Goal: Find specific page/section: Find specific page/section

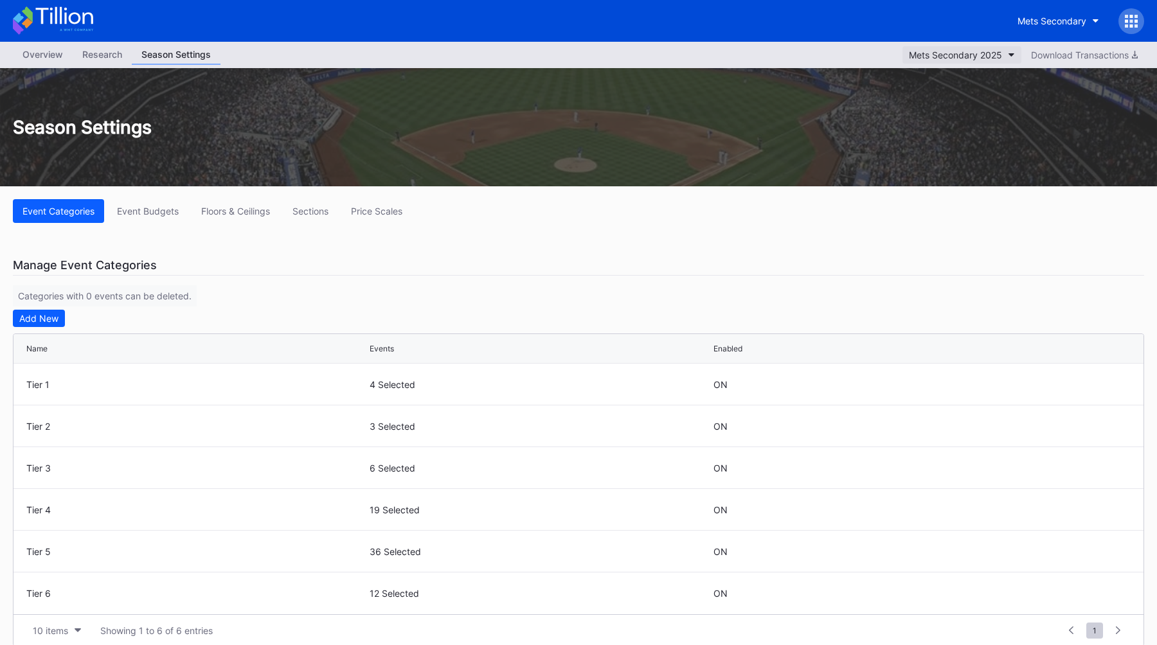
click at [930, 58] on div "Mets Secondary 2025" at bounding box center [955, 54] width 93 height 11
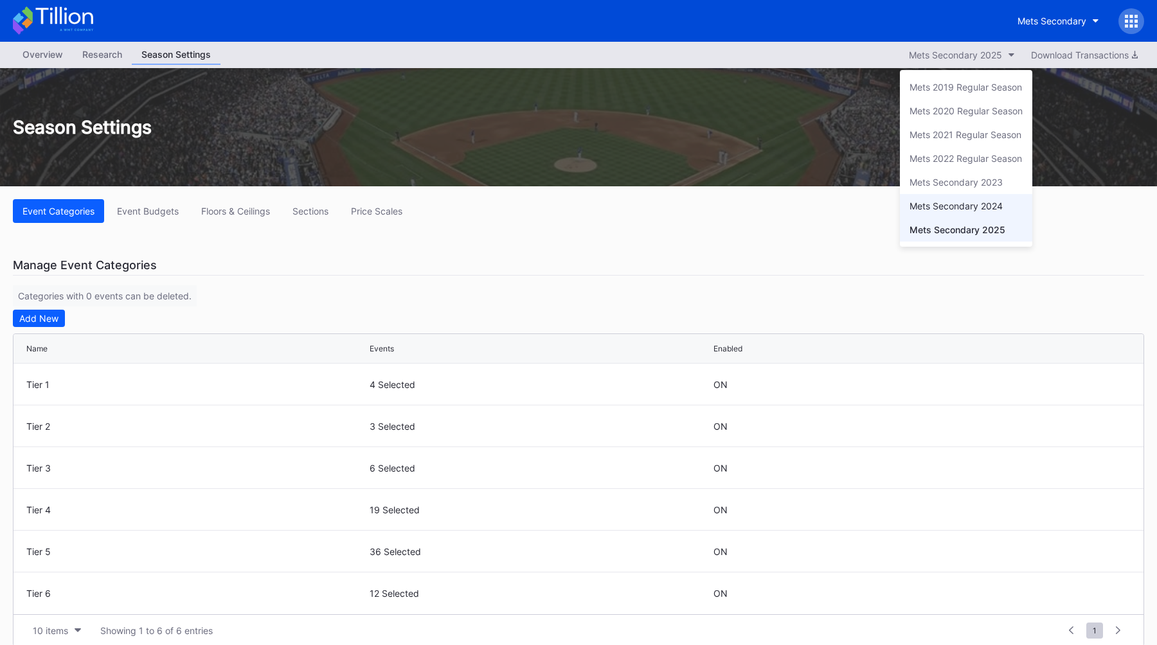
click at [968, 199] on div "Mets Secondary 2024" at bounding box center [966, 206] width 132 height 24
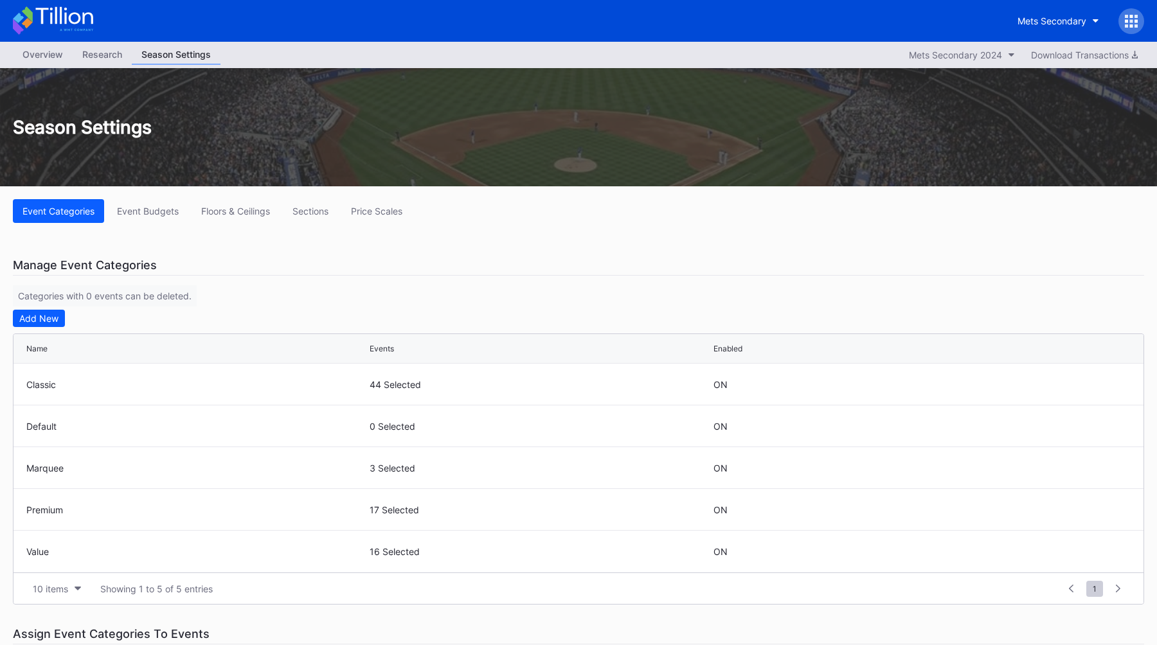
click at [50, 50] on div "Overview" at bounding box center [43, 54] width 60 height 19
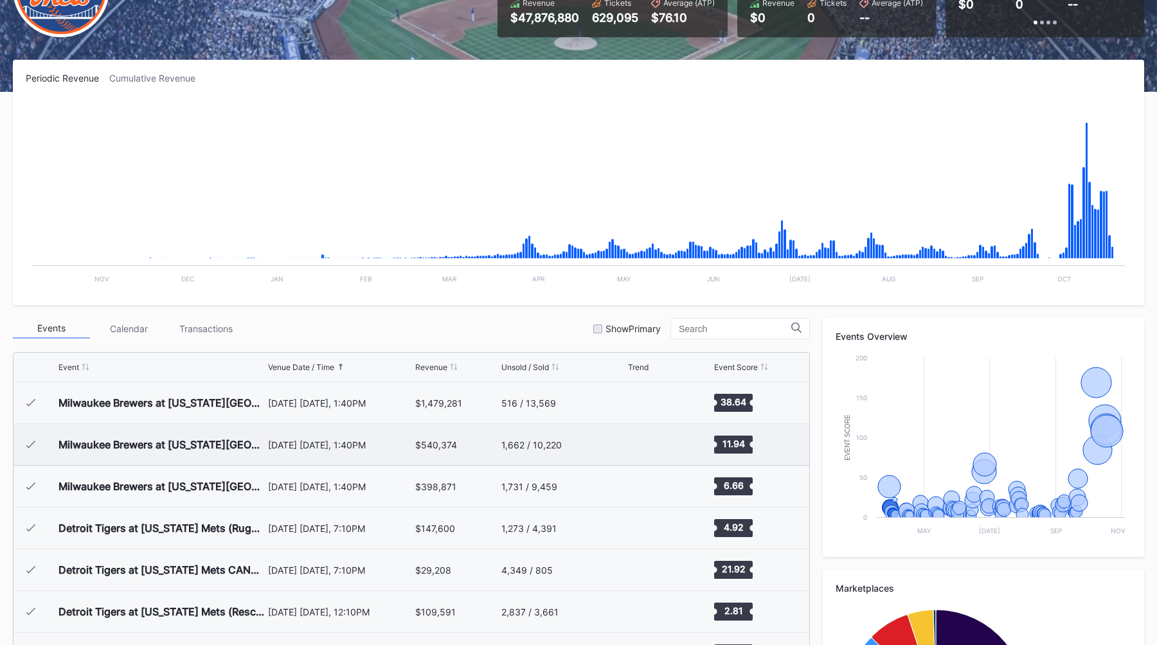
scroll to position [141, 0]
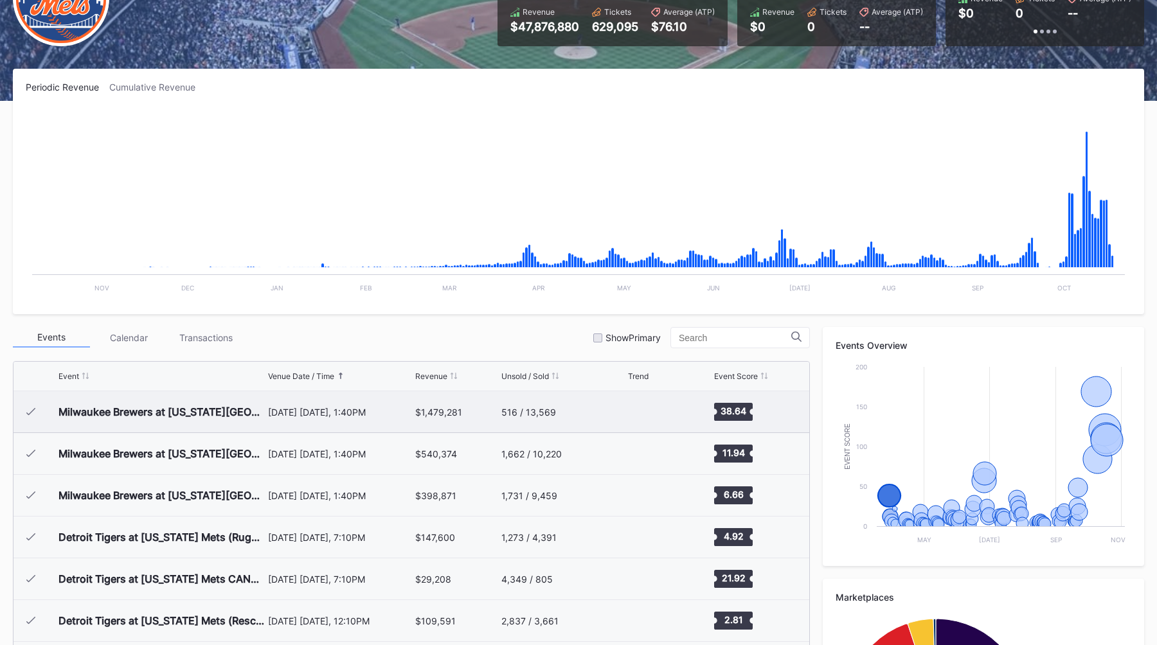
click at [332, 418] on div "[DATE] [DATE], 1:40PM" at bounding box center [340, 411] width 145 height 41
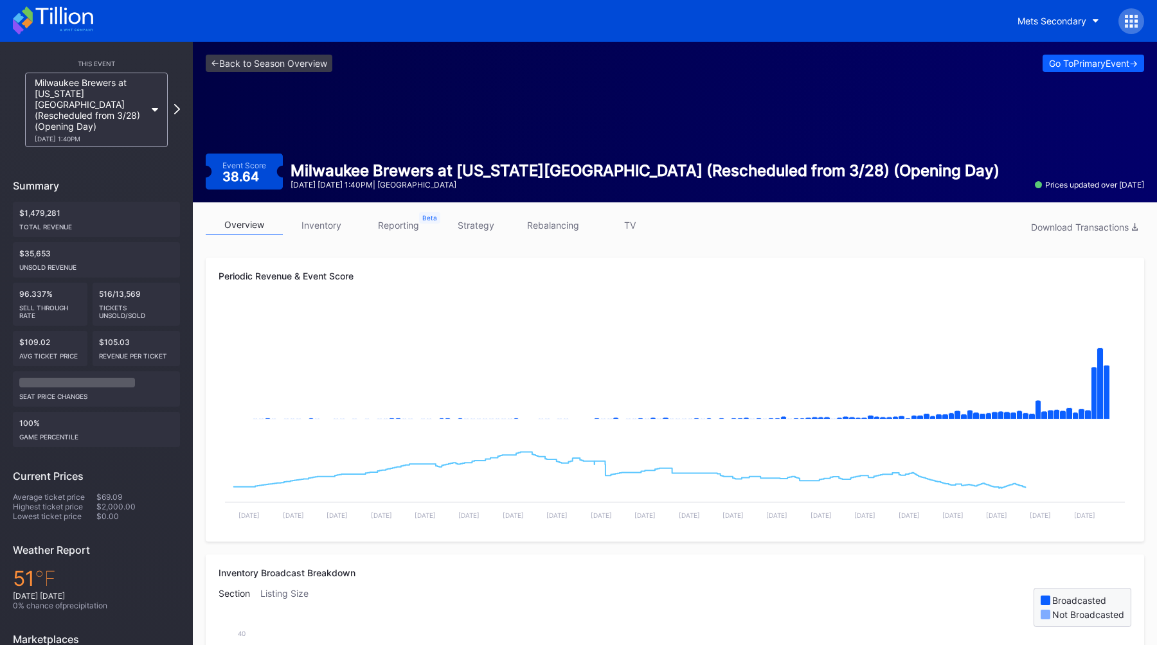
click at [472, 226] on link "strategy" at bounding box center [475, 225] width 77 height 20
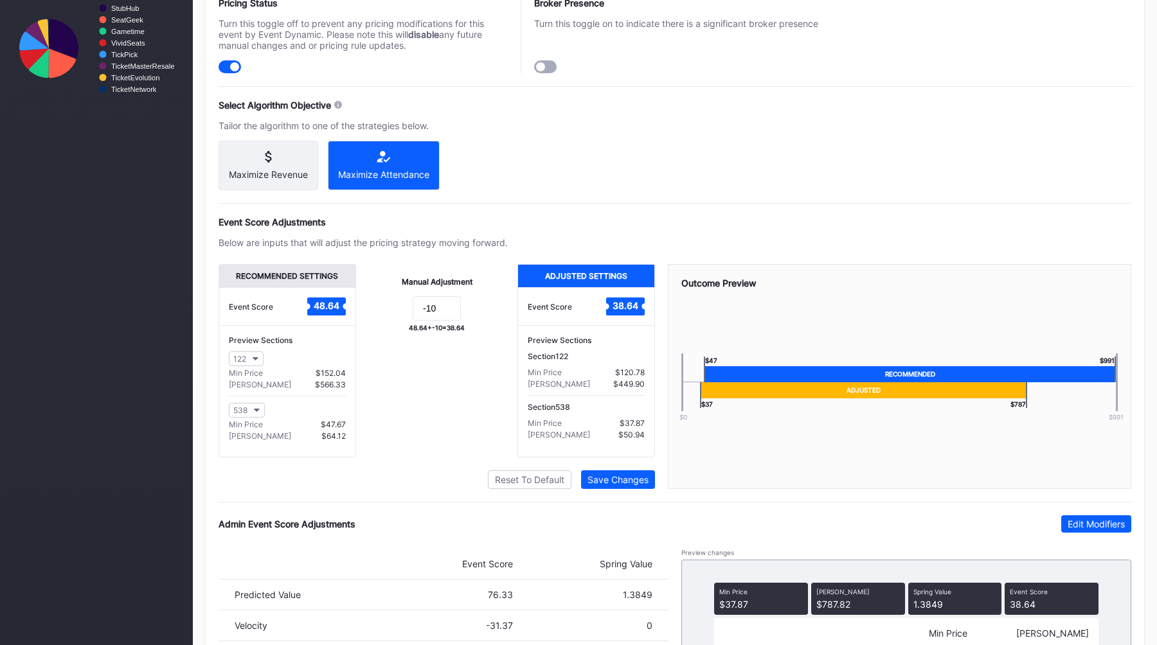
scroll to position [685, 0]
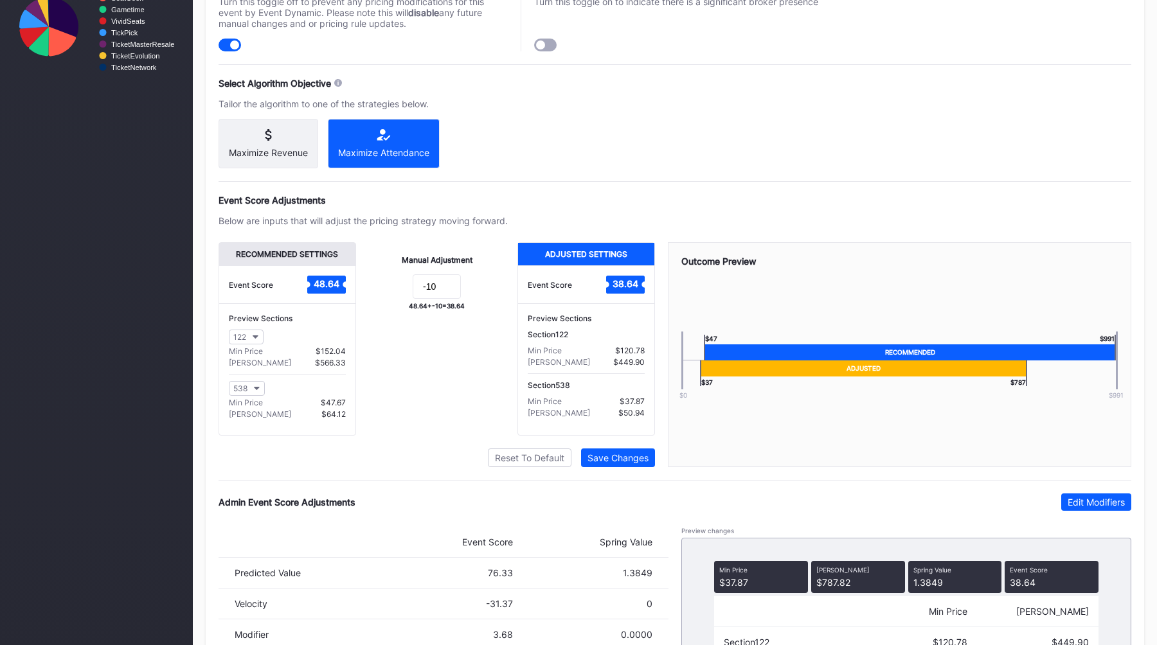
click at [455, 348] on div "Manual Adjustment -10 48.64 + -10 = 38.64" at bounding box center [437, 338] width 162 height 193
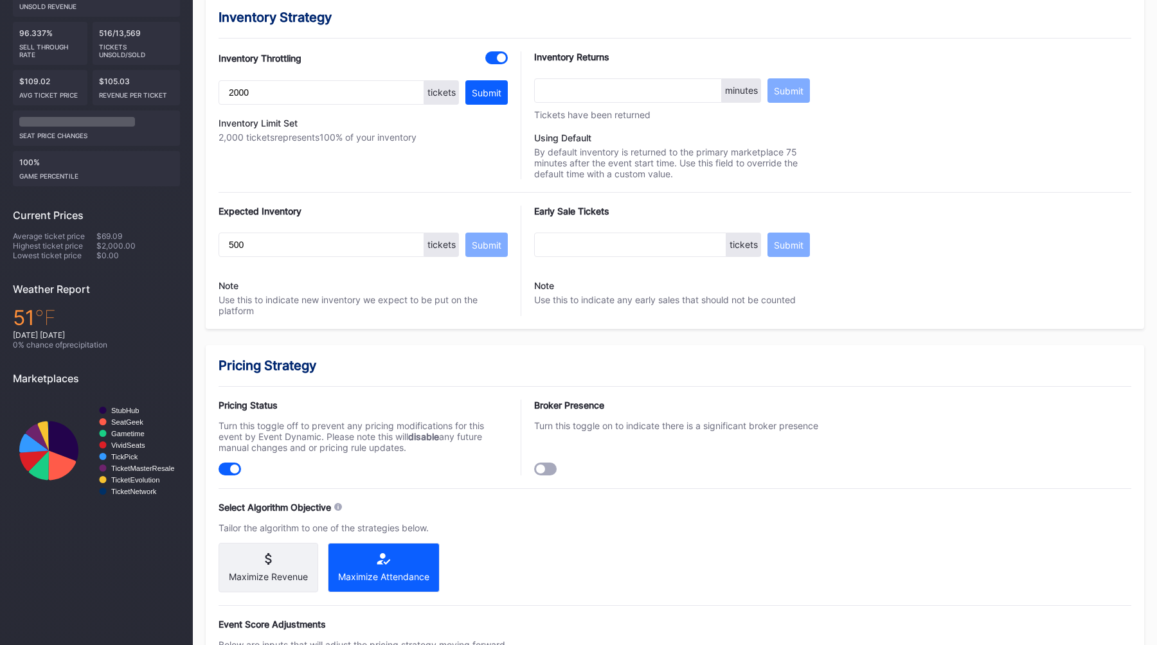
scroll to position [0, 0]
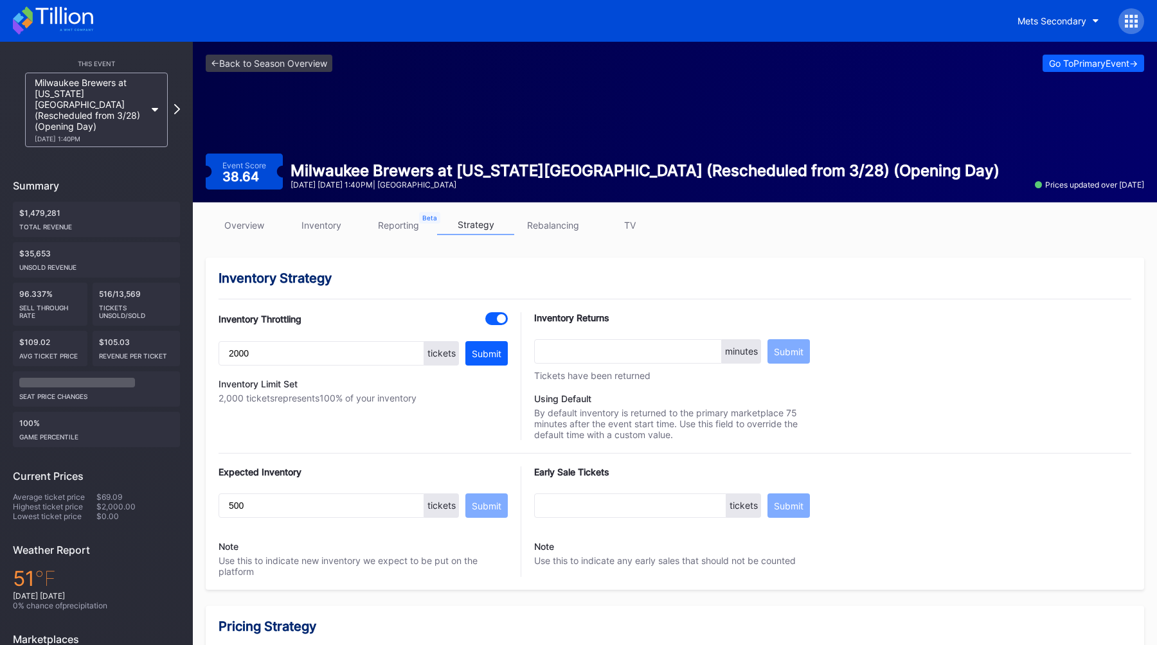
click at [632, 220] on link "TV" at bounding box center [629, 225] width 77 height 20
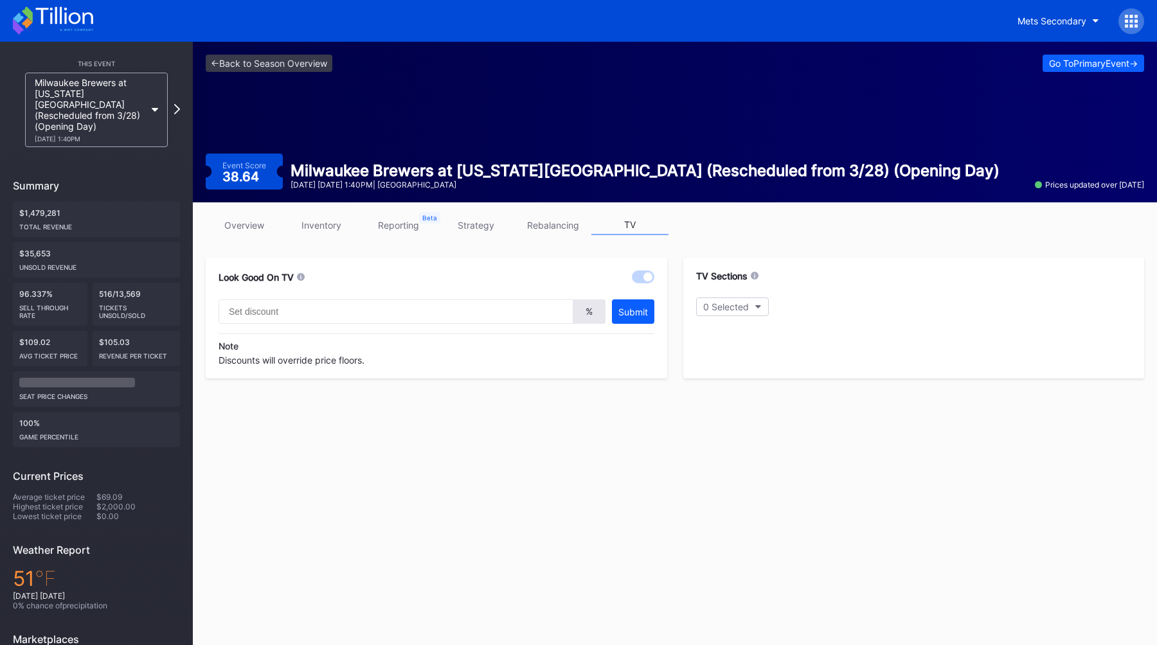
type input "25"
